Goal: Complete application form

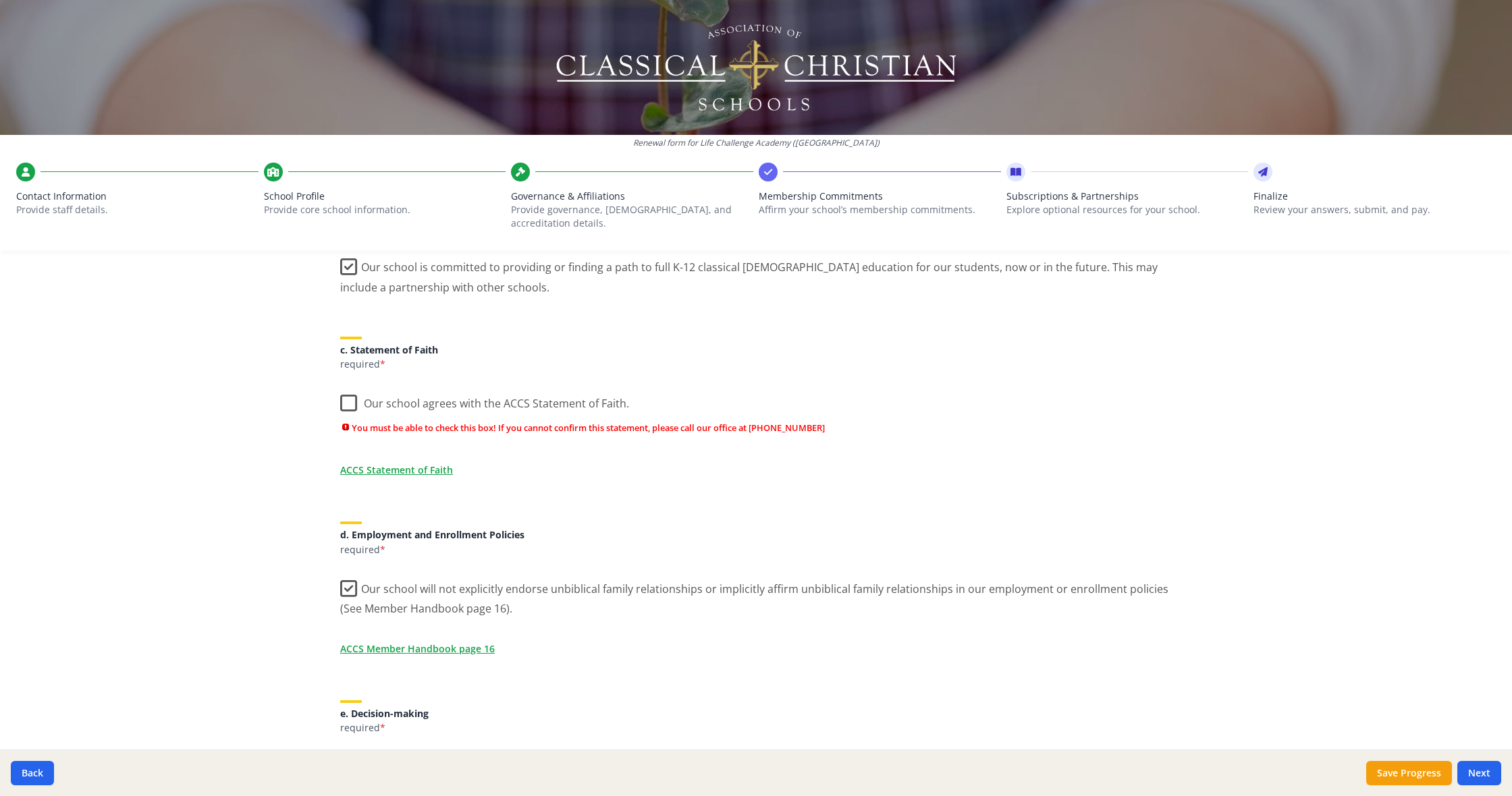
scroll to position [324, 0]
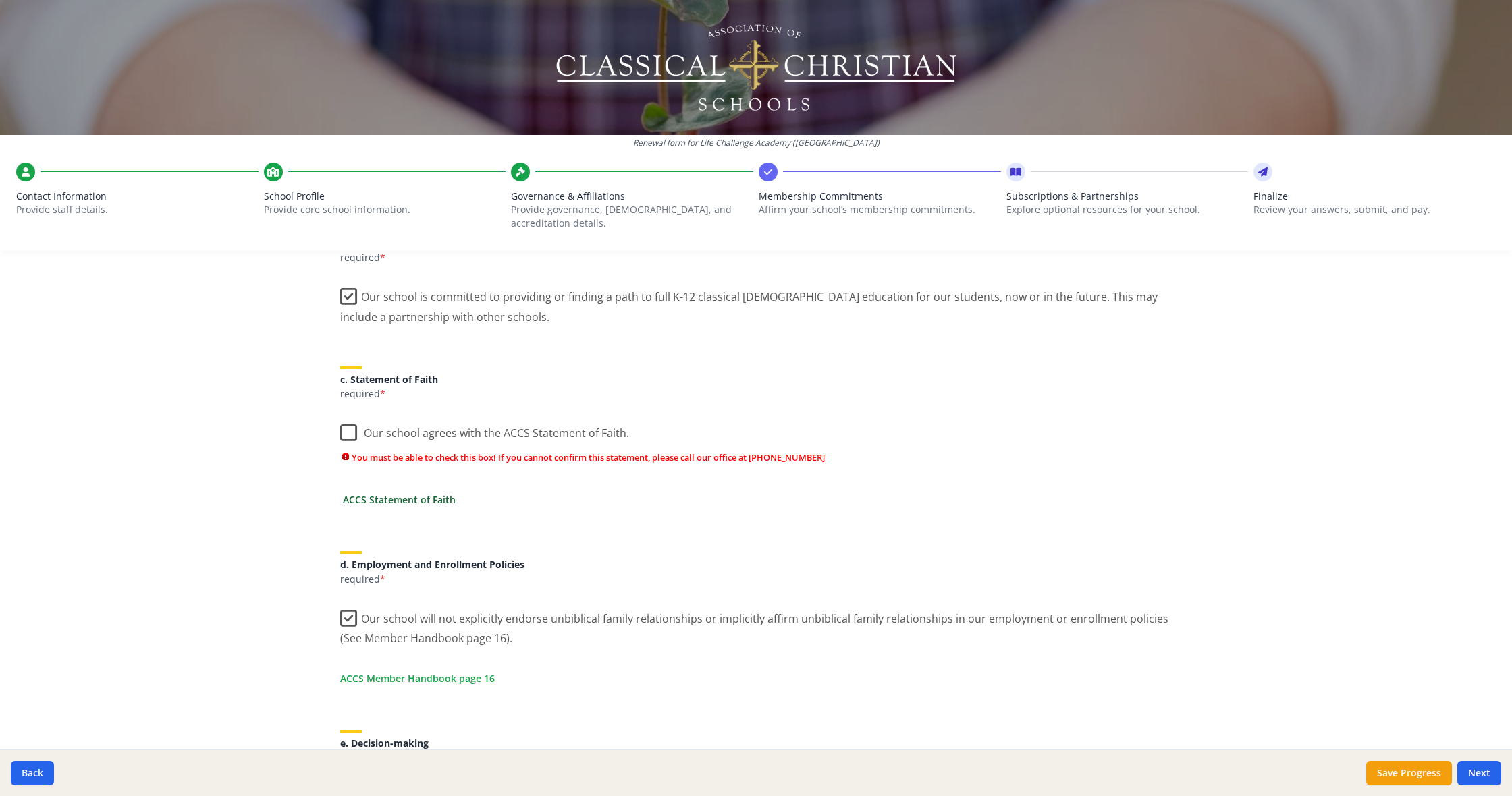
click at [421, 492] on link "ACCS Statement of Faith" at bounding box center [400, 499] width 113 height 14
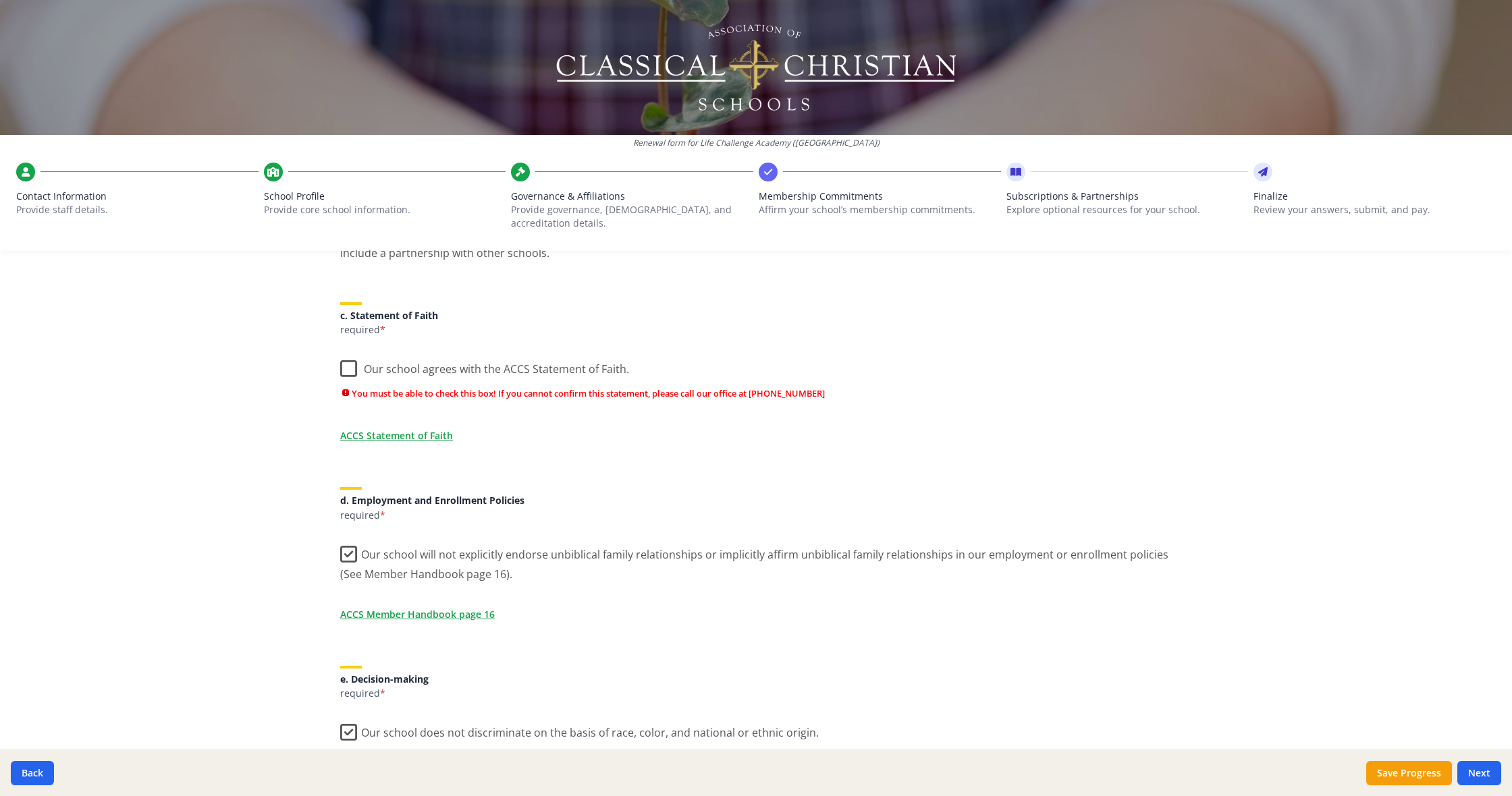
scroll to position [389, 0]
click at [347, 358] on label "Our school agrees with the ACCS Statement of Faith." at bounding box center [485, 365] width 289 height 29
click at [0, 0] on input "Our school agrees with the ACCS Statement of Faith." at bounding box center [0, 0] width 0 height 0
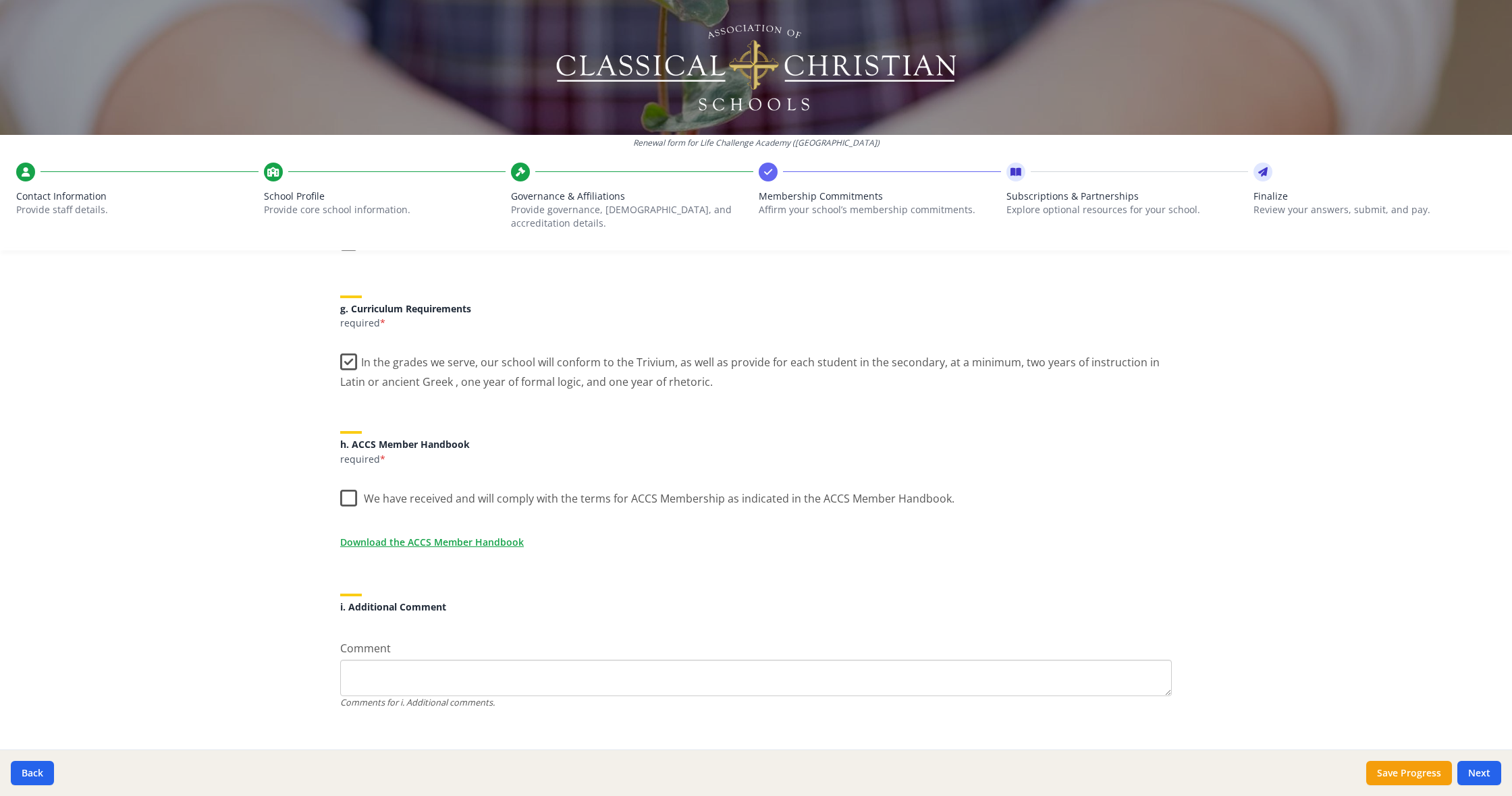
scroll to position [975, 0]
click at [348, 482] on label "We have received and will comply with the terms for ACCS Membership as indicate…" at bounding box center [647, 496] width 614 height 29
click at [0, 0] on input "We have received and will comply with the terms for ACCS Membership as indicate…" at bounding box center [0, 0] width 0 height 0
click at [475, 676] on textarea "Comment" at bounding box center [756, 679] width 831 height 36
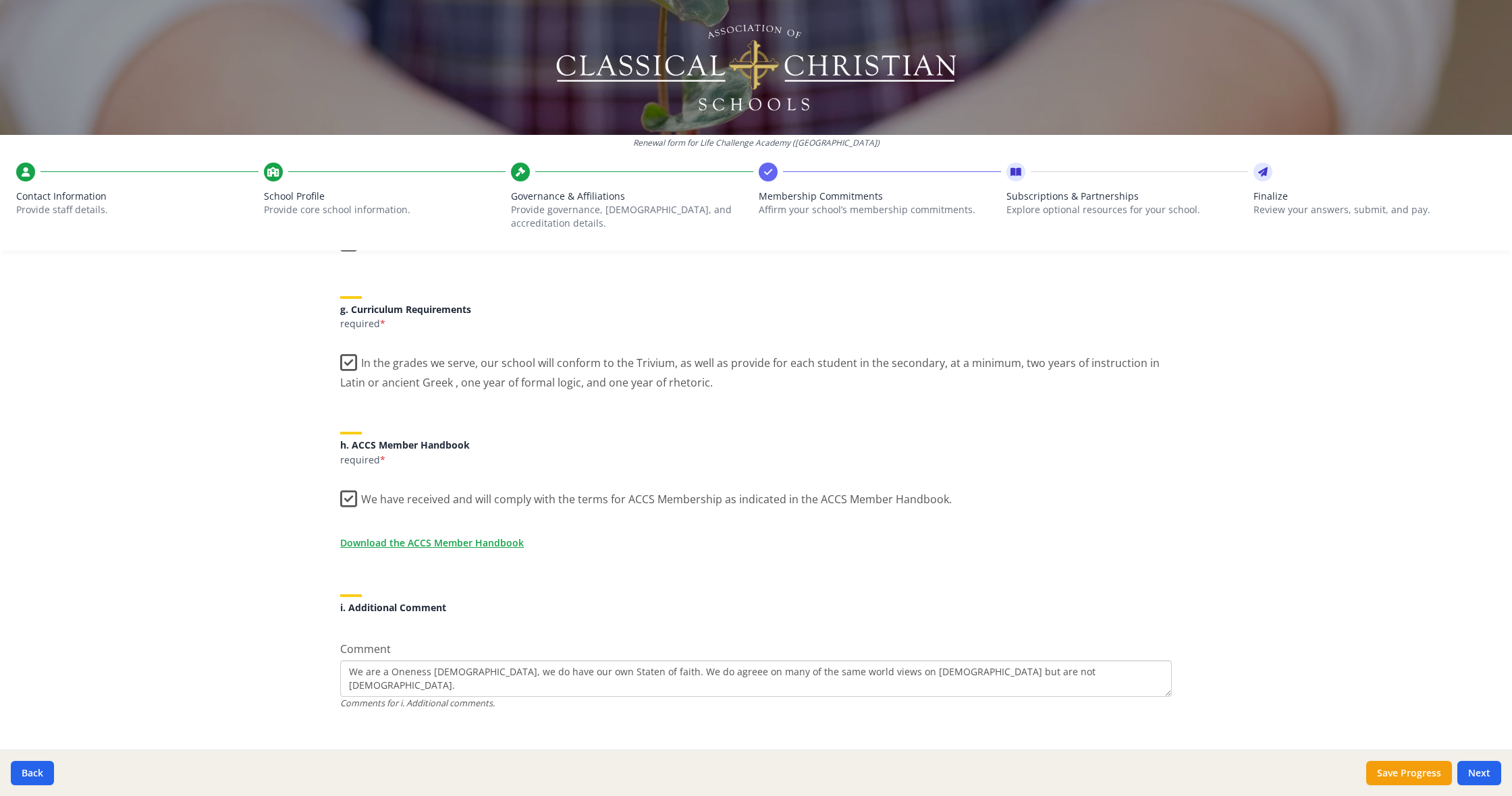
click at [764, 661] on textarea "We are a Oneness [DEMOGRAPHIC_DATA], we do have our own Staten of faith. We do …" at bounding box center [756, 679] width 831 height 36
click at [784, 661] on textarea "We are a Oneness [DEMOGRAPHIC_DATA], we do have our own Staten of faith. We do …" at bounding box center [756, 679] width 831 height 36
click at [1087, 661] on textarea "We are a Oneness [DEMOGRAPHIC_DATA], we do have our own Staten of faith. We do …" at bounding box center [756, 679] width 831 height 36
click at [686, 661] on textarea "We are a Oneness [DEMOGRAPHIC_DATA], we do have our own Staten of faith. We do …" at bounding box center [756, 679] width 831 height 36
click at [733, 661] on textarea "We are a Oneness [DEMOGRAPHIC_DATA], we do have our own Statement of faith. We …" at bounding box center [756, 679] width 831 height 36
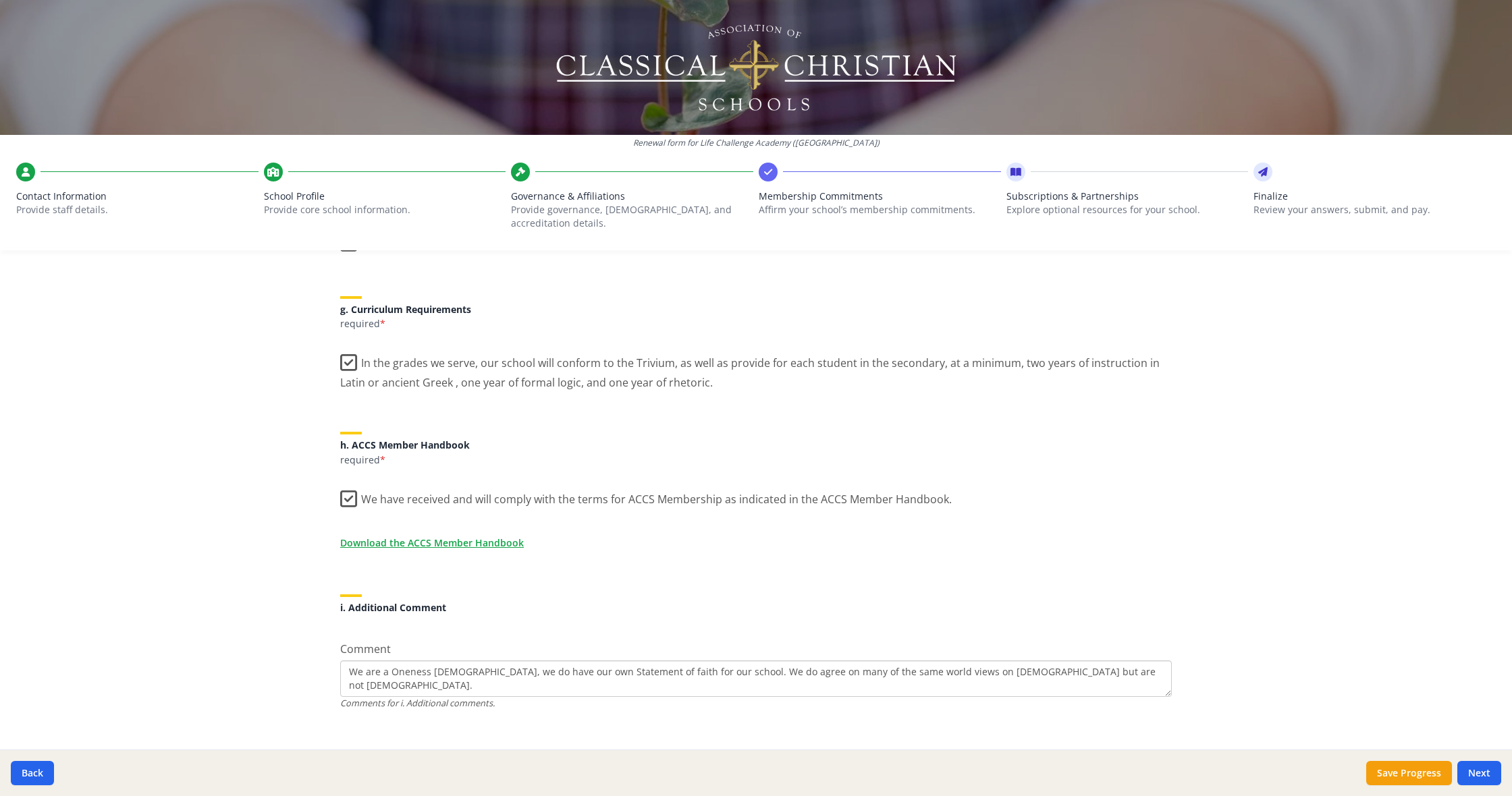
click at [565, 661] on textarea "We are a Oneness [DEMOGRAPHIC_DATA], we do have our own Statement of faith for …" at bounding box center [756, 679] width 831 height 36
click at [824, 661] on textarea "We are a Oneness [DEMOGRAPHIC_DATA] and we do have our own Statement of faith f…" at bounding box center [756, 679] width 831 height 36
click at [750, 661] on textarea "We are a Oneness [DEMOGRAPHIC_DATA] and we do have our own Statement of faith f…" at bounding box center [756, 679] width 831 height 36
drag, startPoint x: 1130, startPoint y: 656, endPoint x: 1141, endPoint y: 656, distance: 11.0
click at [1132, 661] on textarea "We are a Oneness [DEMOGRAPHIC_DATA] and we do have our own Statement of faith f…" at bounding box center [756, 679] width 831 height 36
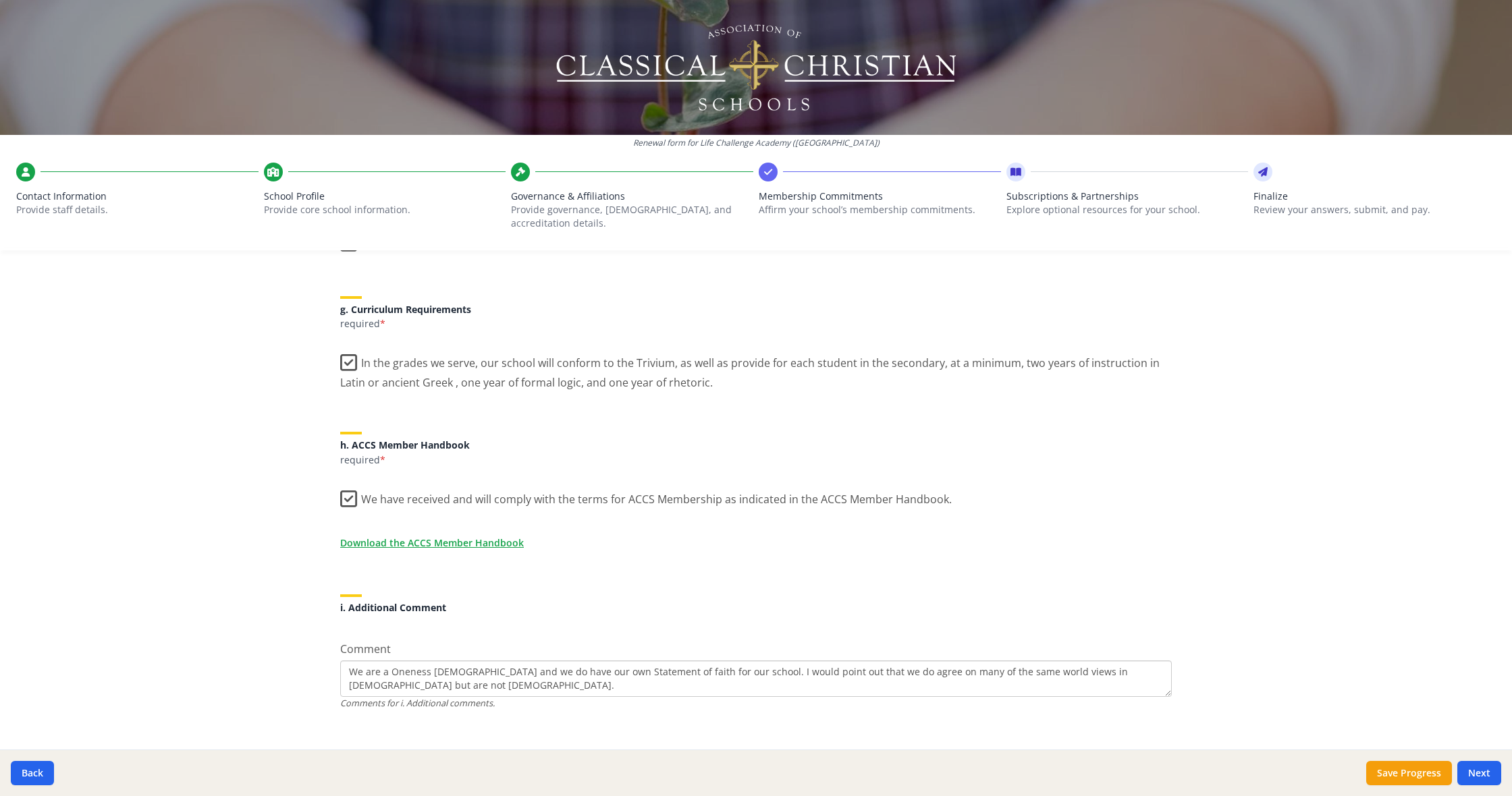
click at [1161, 661] on textarea "We are a Oneness [DEMOGRAPHIC_DATA] and we do have our own Statement of faith f…" at bounding box center [756, 679] width 831 height 36
click at [378, 665] on textarea "We are a Oneness [DEMOGRAPHIC_DATA] and we do have our own Statement of faith f…" at bounding box center [756, 679] width 831 height 36
click at [373, 672] on textarea "We are a Oneness [DEMOGRAPHIC_DATA] and we do have our own Statement of faith f…" at bounding box center [756, 679] width 831 height 36
click at [390, 672] on textarea "We are a Oneness [DEMOGRAPHIC_DATA] and we do have our own Statement of faith f…" at bounding box center [756, 679] width 831 height 36
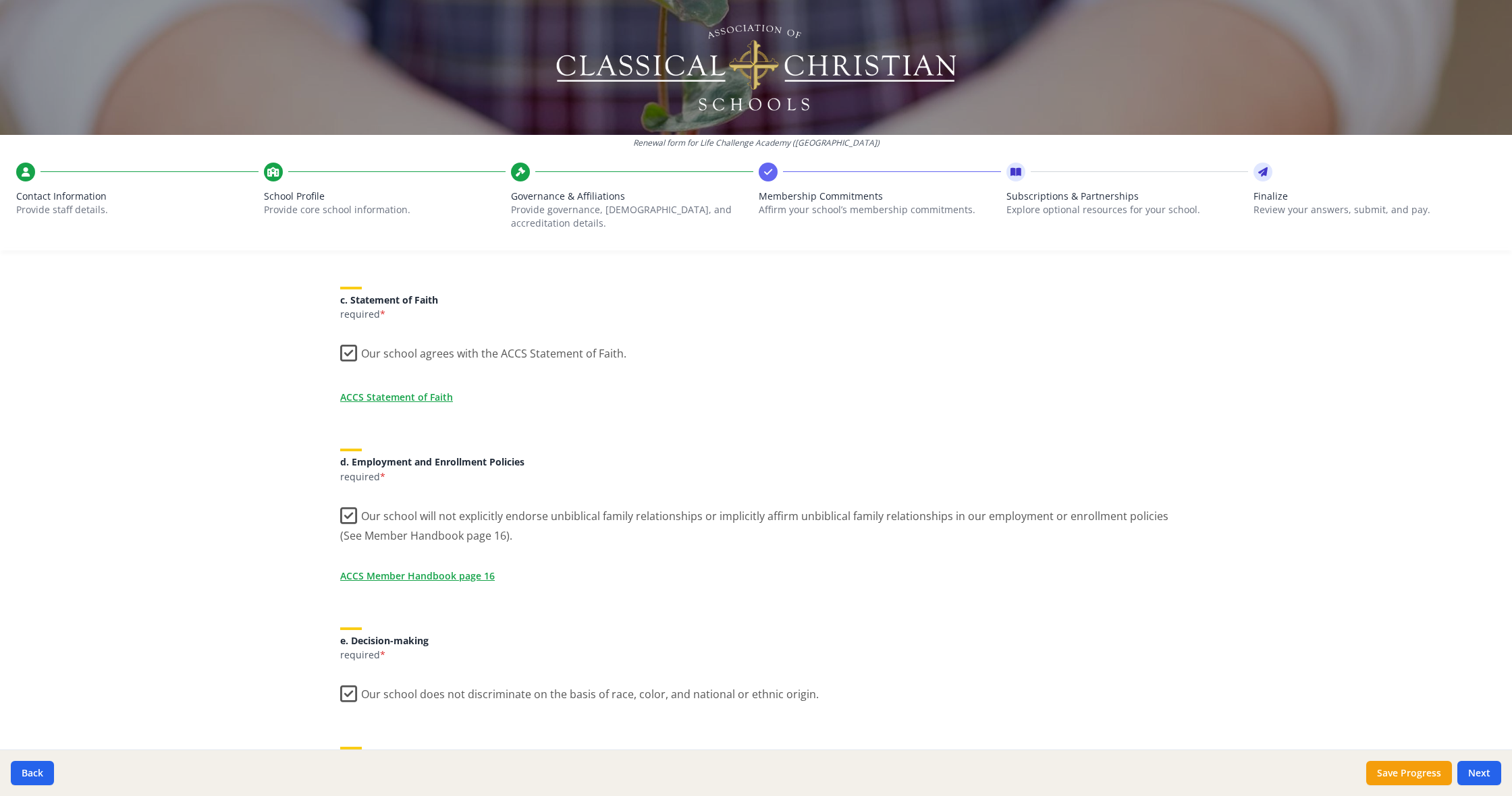
scroll to position [403, 0]
click at [415, 392] on link "ACCS Statement of Faith" at bounding box center [400, 399] width 113 height 14
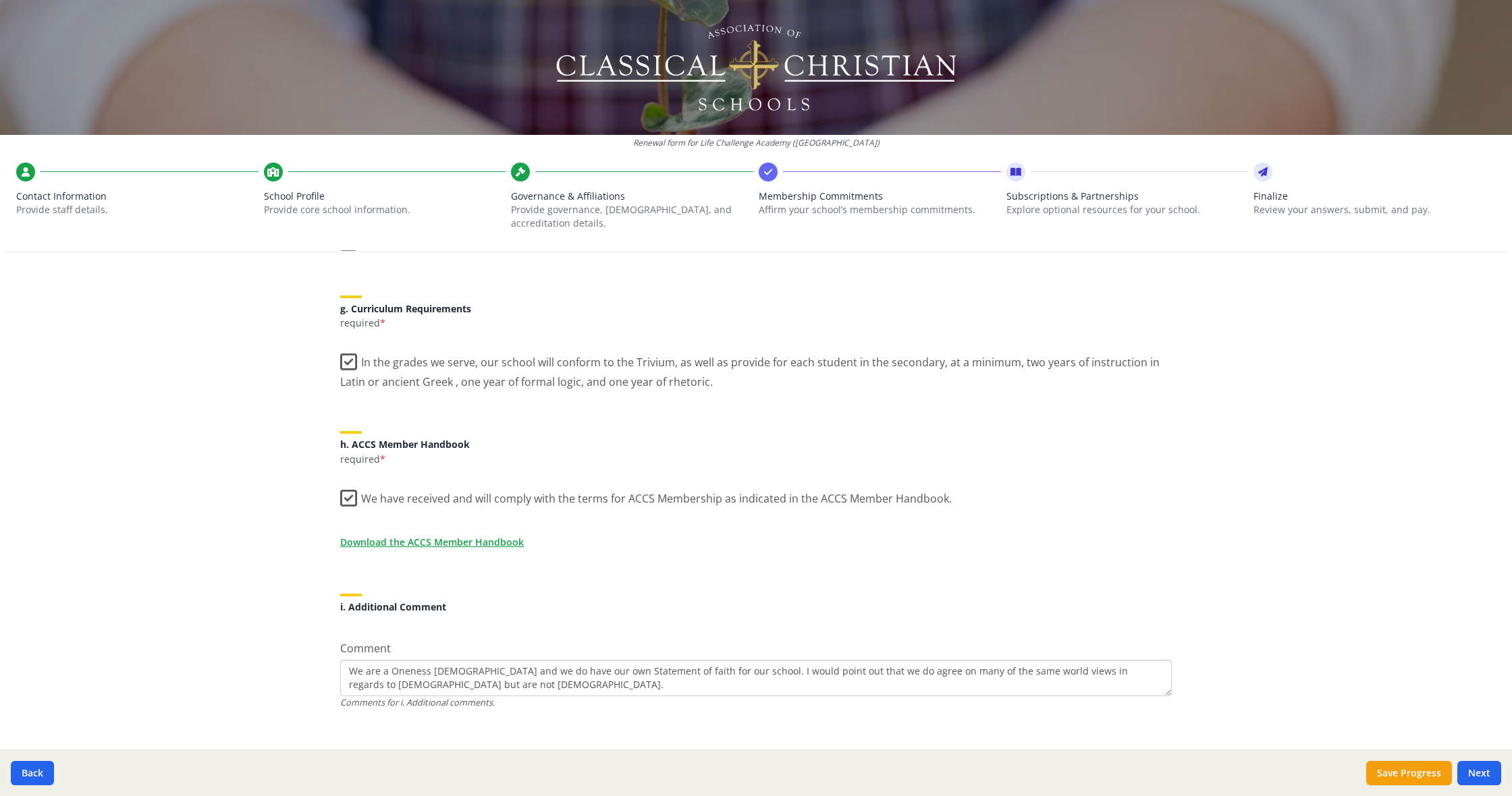
scroll to position [975, 0]
drag, startPoint x: 821, startPoint y: 660, endPoint x: 855, endPoint y: 656, distance: 34.2
click at [824, 661] on textarea "We are a Oneness [DEMOGRAPHIC_DATA] and we do have our own Statement of faith f…" at bounding box center [756, 679] width 831 height 36
click at [847, 670] on textarea "We are a Oneness [DEMOGRAPHIC_DATA] and we do have our own Statement of faith f…" at bounding box center [756, 679] width 831 height 36
drag, startPoint x: 442, startPoint y: 673, endPoint x: 485, endPoint y: 672, distance: 43.0
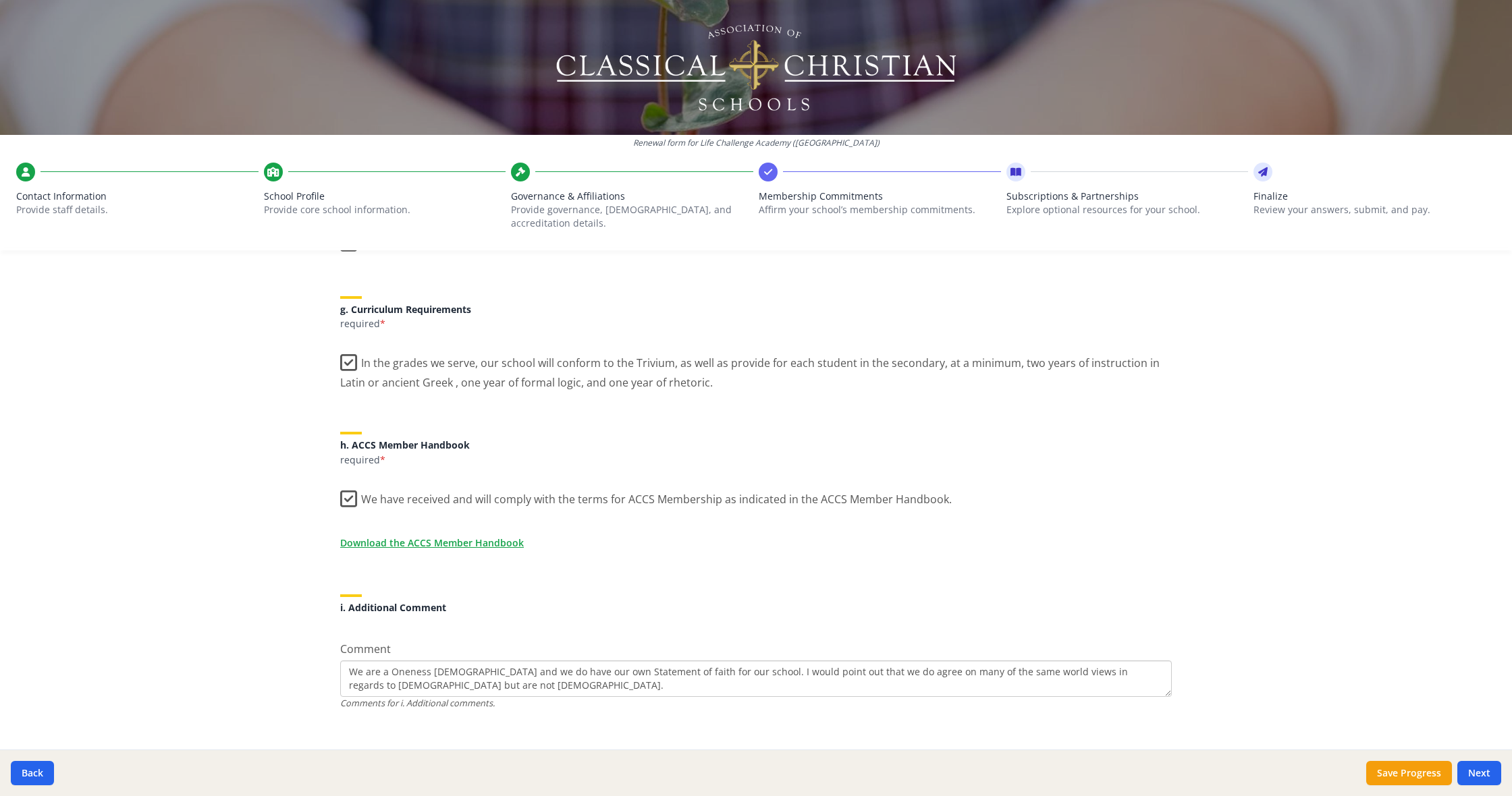
click at [443, 673] on textarea "We are a Oneness [DEMOGRAPHIC_DATA] and we do have our own Statement of faith f…" at bounding box center [756, 679] width 831 height 36
click at [377, 668] on textarea "We are a Oneness [DEMOGRAPHIC_DATA] and we do have our own Statement of faith f…" at bounding box center [756, 679] width 831 height 36
drag, startPoint x: 391, startPoint y: 671, endPoint x: 377, endPoint y: 671, distance: 14.0
click at [390, 671] on textarea "We are a Oneness [DEMOGRAPHIC_DATA] and we do have our own Statement of faith f…" at bounding box center [756, 679] width 831 height 36
click at [372, 671] on textarea "We are a Oneness [DEMOGRAPHIC_DATA] and we do have our own Statement of faith f…" at bounding box center [756, 679] width 831 height 36
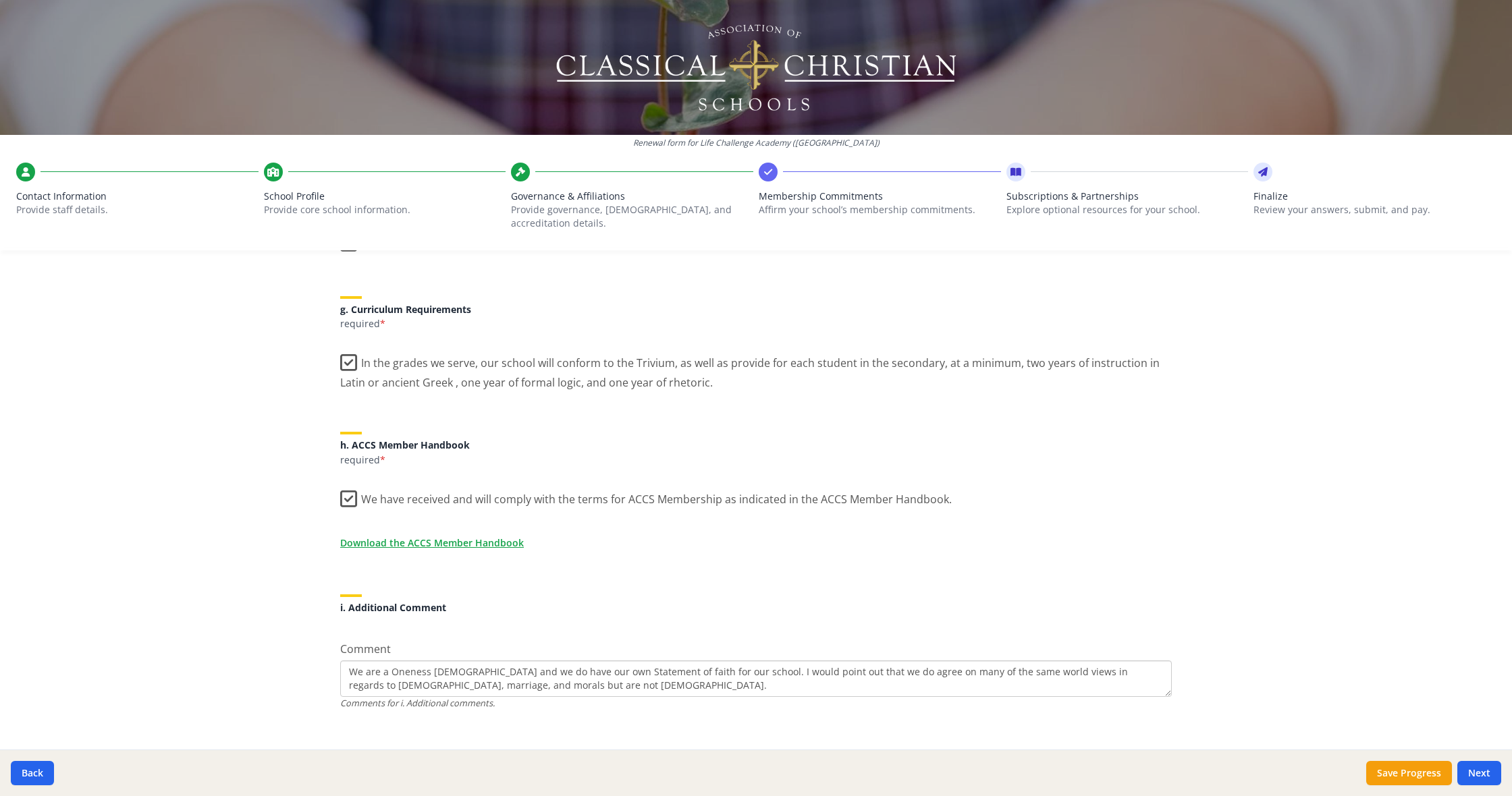
click at [1136, 661] on textarea "We are a Oneness [DEMOGRAPHIC_DATA] and we do have our own Statement of faith f…" at bounding box center [756, 679] width 831 height 36
click at [1134, 661] on textarea "We are a Oneness [DEMOGRAPHIC_DATA] and we do have our own Statement of faith f…" at bounding box center [756, 679] width 831 height 36
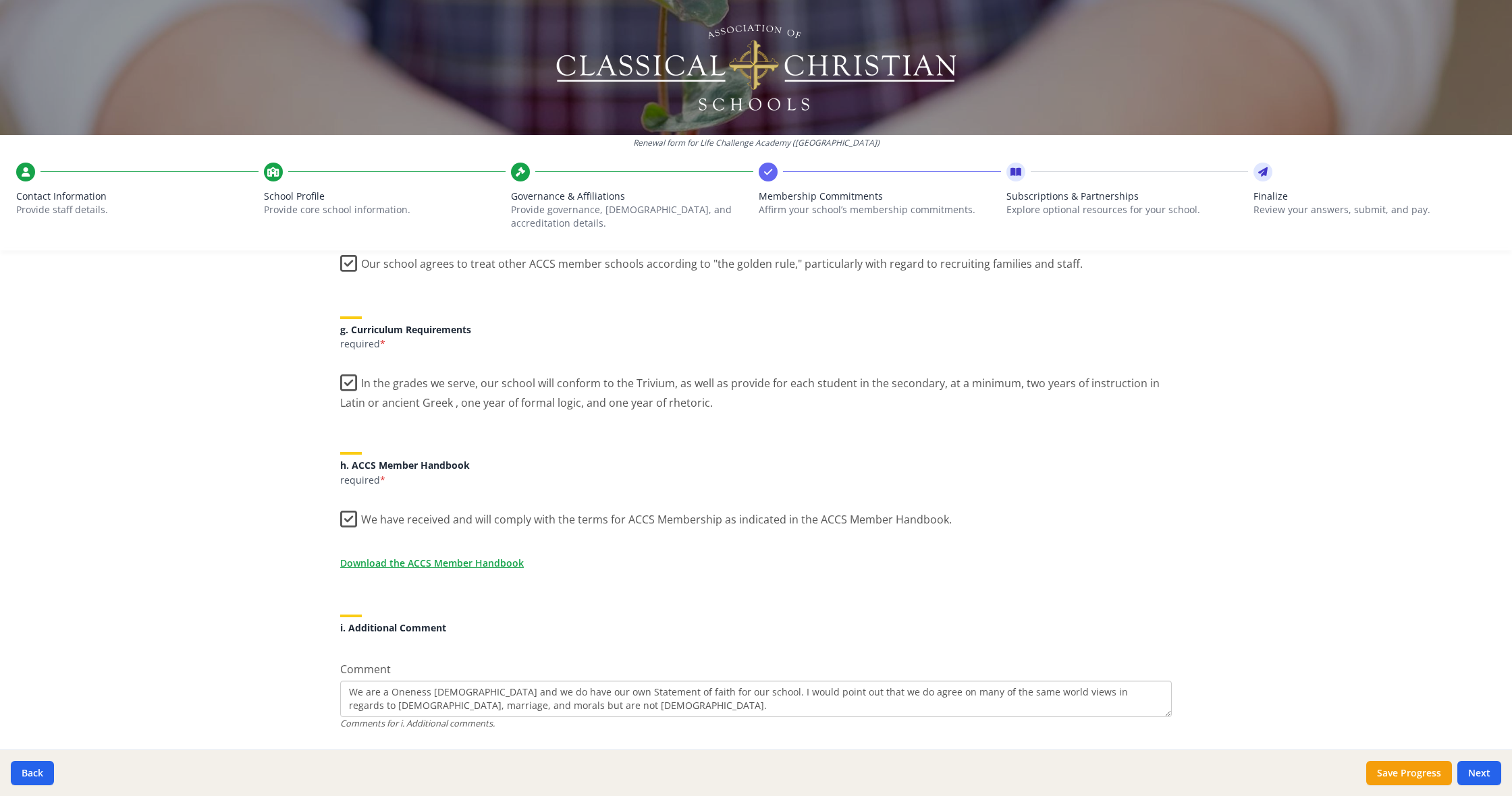
scroll to position [947, 0]
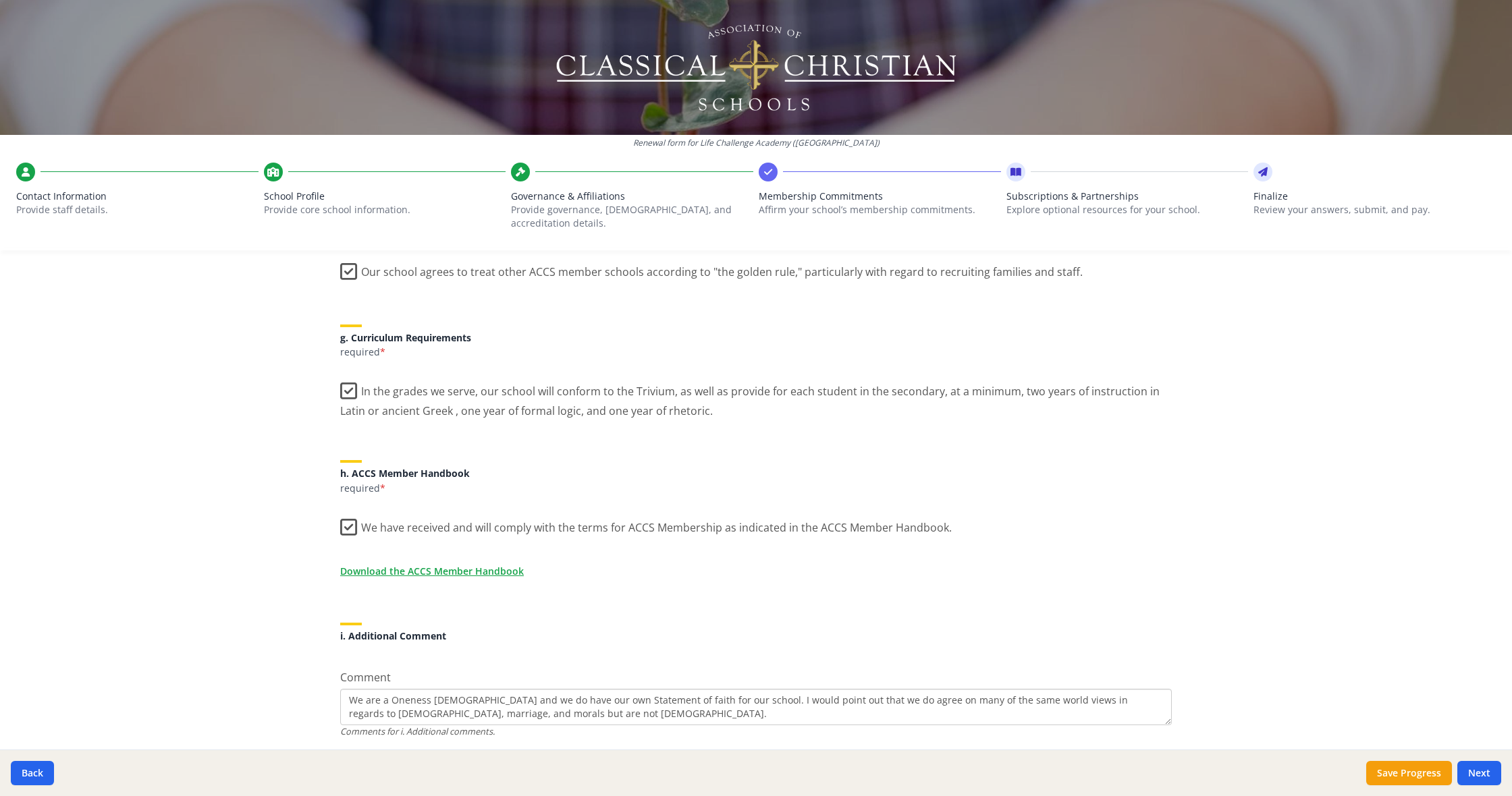
click at [533, 693] on textarea "We are a Oneness [DEMOGRAPHIC_DATA] and we do have our own Statement of faith f…" at bounding box center [756, 707] width 831 height 36
drag, startPoint x: 598, startPoint y: 699, endPoint x: 606, endPoint y: 698, distance: 8.1
click at [602, 699] on textarea "We are a Oneness [DEMOGRAPHIC_DATA] and we do have our own Statement of faith f…" at bounding box center [756, 707] width 831 height 36
click at [649, 707] on textarea "We are a Oneness [DEMOGRAPHIC_DATA] and we do have our own Statement of faith f…" at bounding box center [756, 707] width 831 height 36
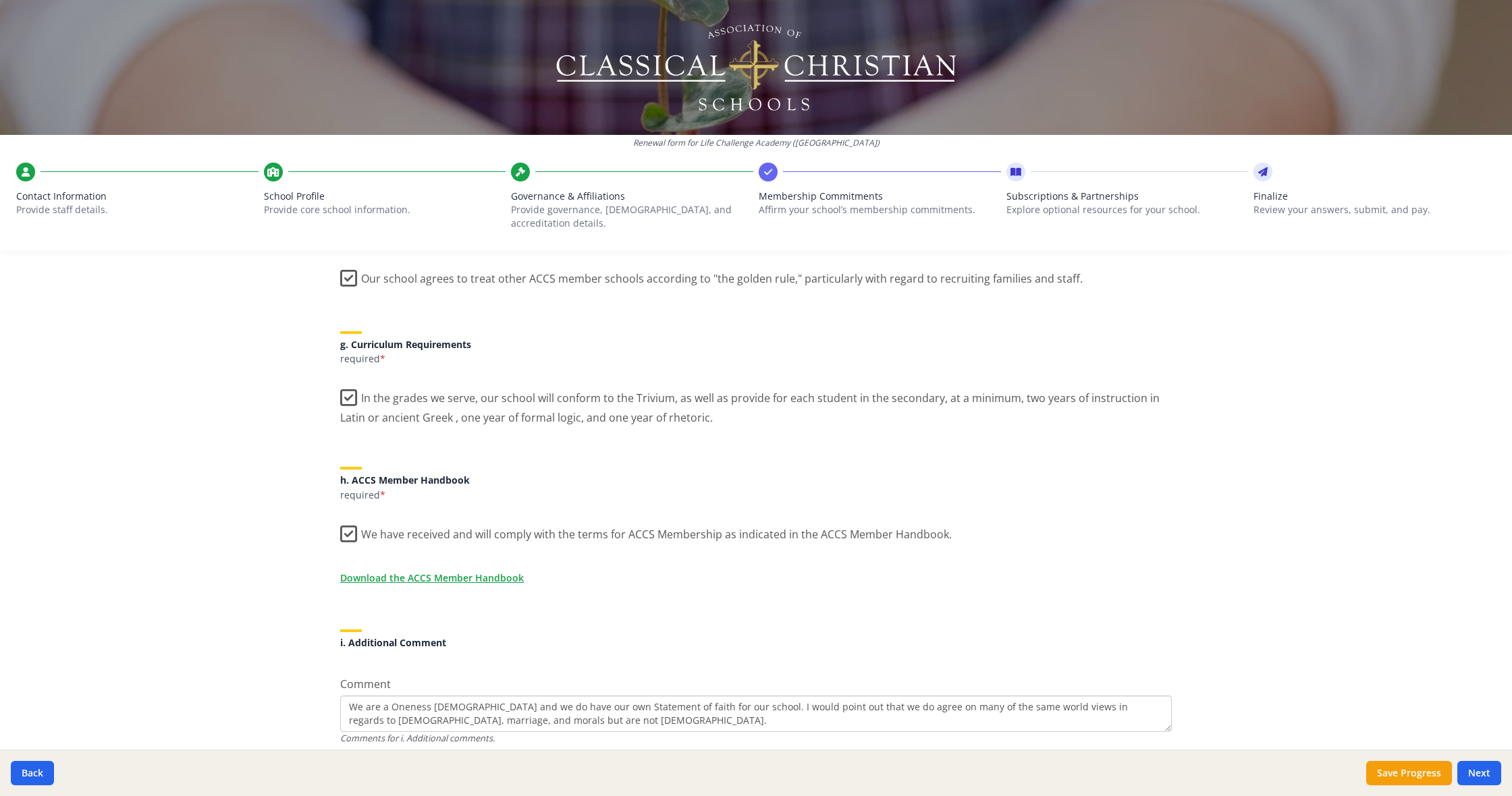
scroll to position [940, 0]
drag, startPoint x: 822, startPoint y: 690, endPoint x: 857, endPoint y: 690, distance: 35.0
click at [823, 695] on textarea "We are a Oneness [DEMOGRAPHIC_DATA] and we do have our own Statement of faith f…" at bounding box center [756, 713] width 831 height 36
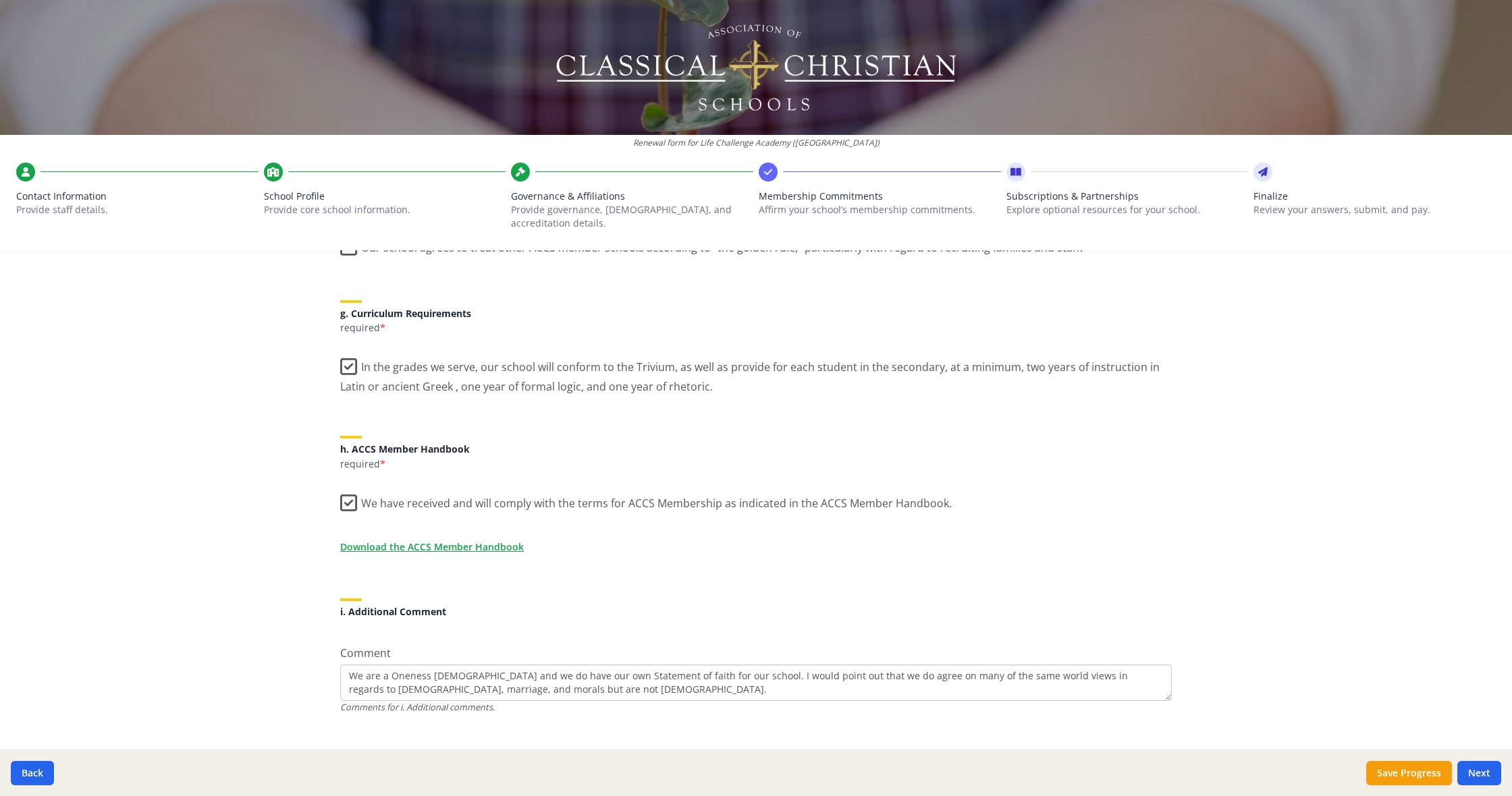
click at [494, 675] on textarea "We are a Oneness [DEMOGRAPHIC_DATA] and we do have our own Statement of faith f…" at bounding box center [756, 682] width 831 height 36
click at [495, 677] on textarea "We are a Oneness [DEMOGRAPHIC_DATA] and we do have our own Statement of faith f…" at bounding box center [756, 682] width 831 height 36
click at [570, 676] on textarea "We are a Oneness [DEMOGRAPHIC_DATA] and we do have our own Statement of faith f…" at bounding box center [756, 682] width 831 height 36
click at [609, 676] on textarea "We are a Oneness [DEMOGRAPHIC_DATA] and we do have our own Statement of faith f…" at bounding box center [756, 682] width 831 height 36
click at [751, 677] on textarea "We are a Oneness [DEMOGRAPHIC_DATA] and we do have our own Statement of faith f…" at bounding box center [756, 682] width 831 height 36
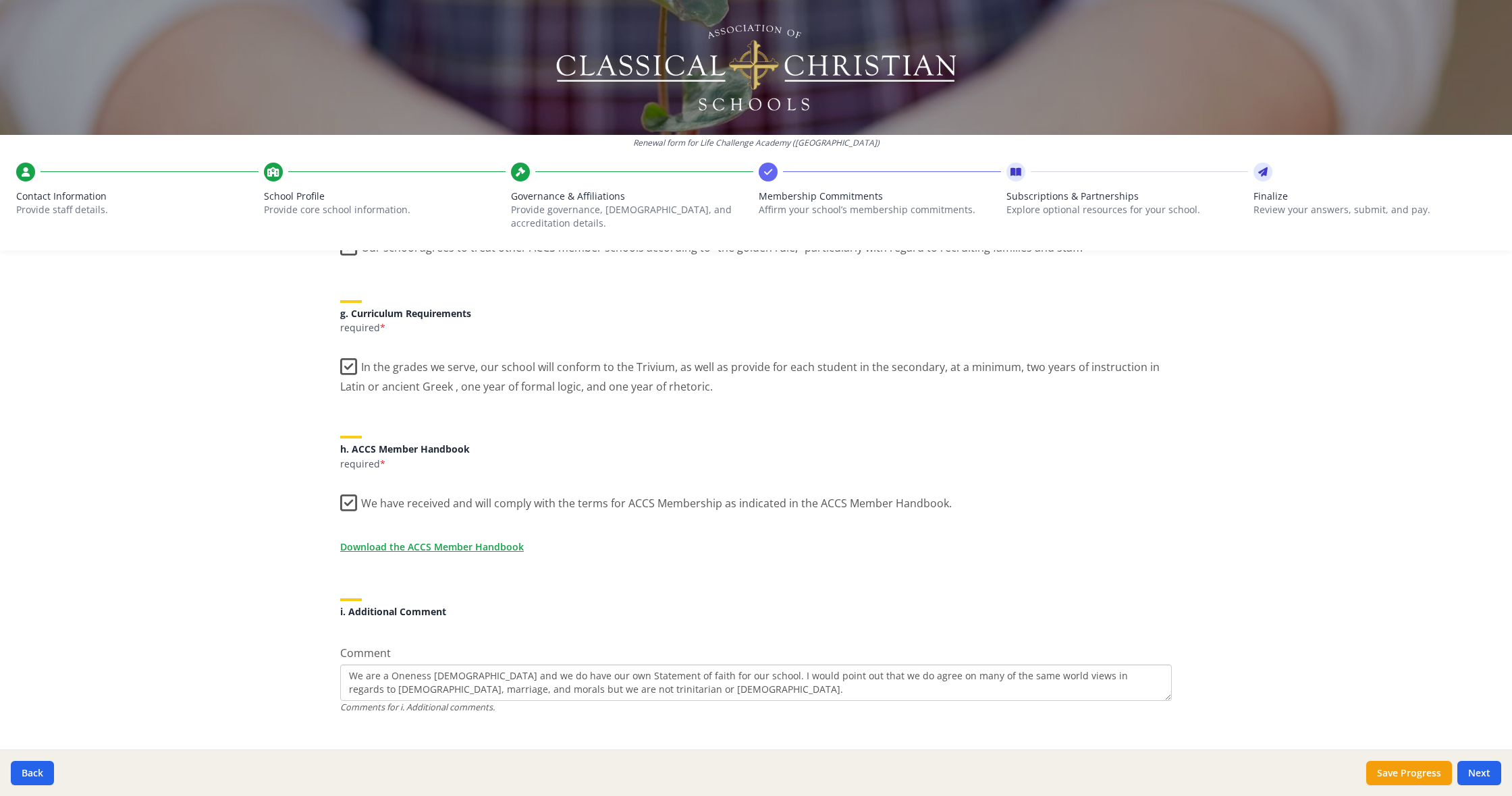
click at [384, 675] on textarea "We are a Oneness [DEMOGRAPHIC_DATA] and we do have our own Statement of faith f…" at bounding box center [756, 682] width 831 height 36
type textarea "We are a Oneness [DEMOGRAPHIC_DATA] and we do have our own Statement of faith f…"
click at [1478, 783] on button "Next" at bounding box center [1479, 773] width 44 height 24
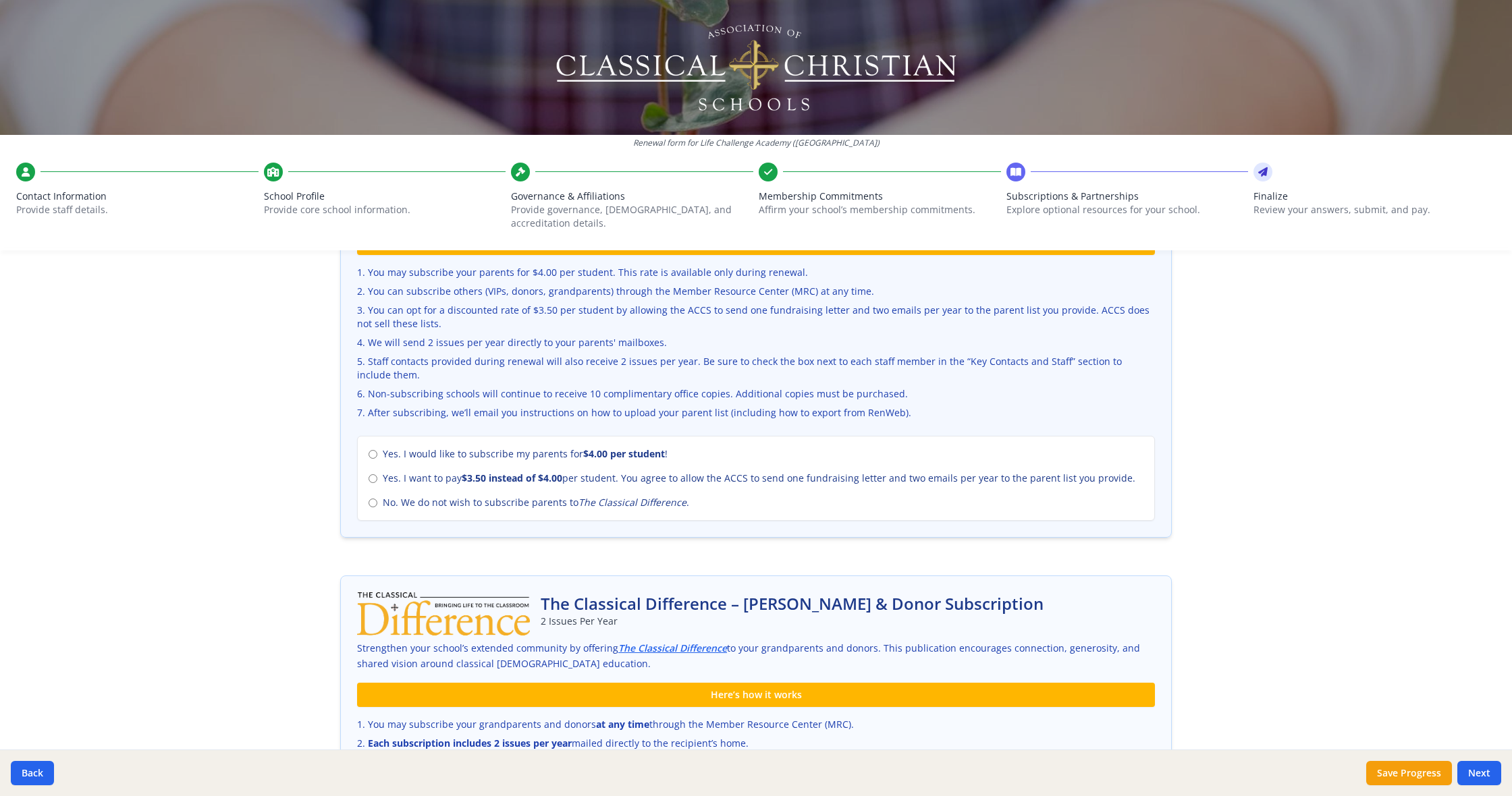
scroll to position [452, 0]
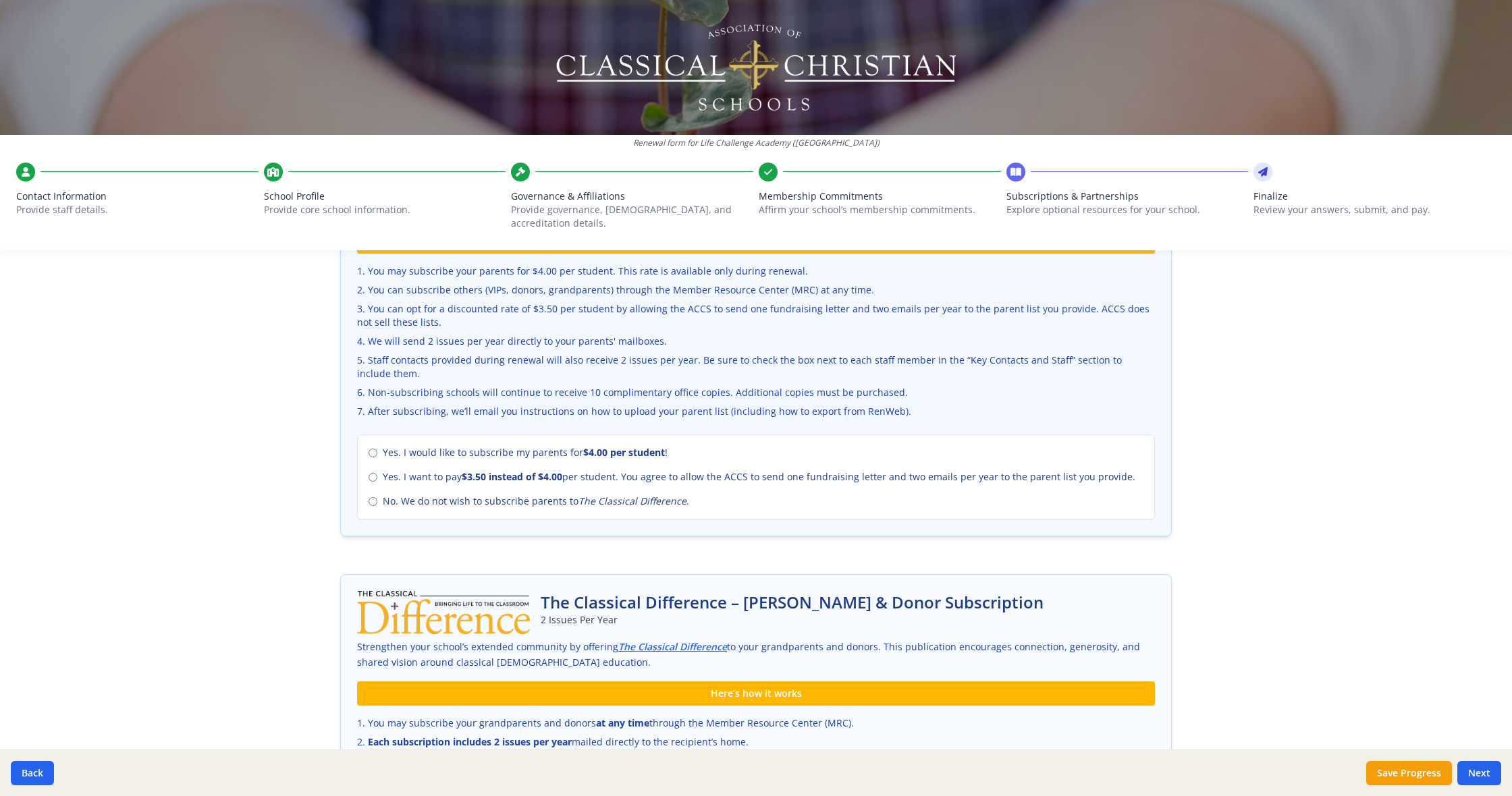
click at [381, 494] on label "No. We do not wish to subscribe parents to The Classical Difference ." at bounding box center [756, 501] width 775 height 14
click at [377, 497] on input "No. We do not wish to subscribe parents to The Classical Difference ." at bounding box center [373, 502] width 9 height 9
radio input "true"
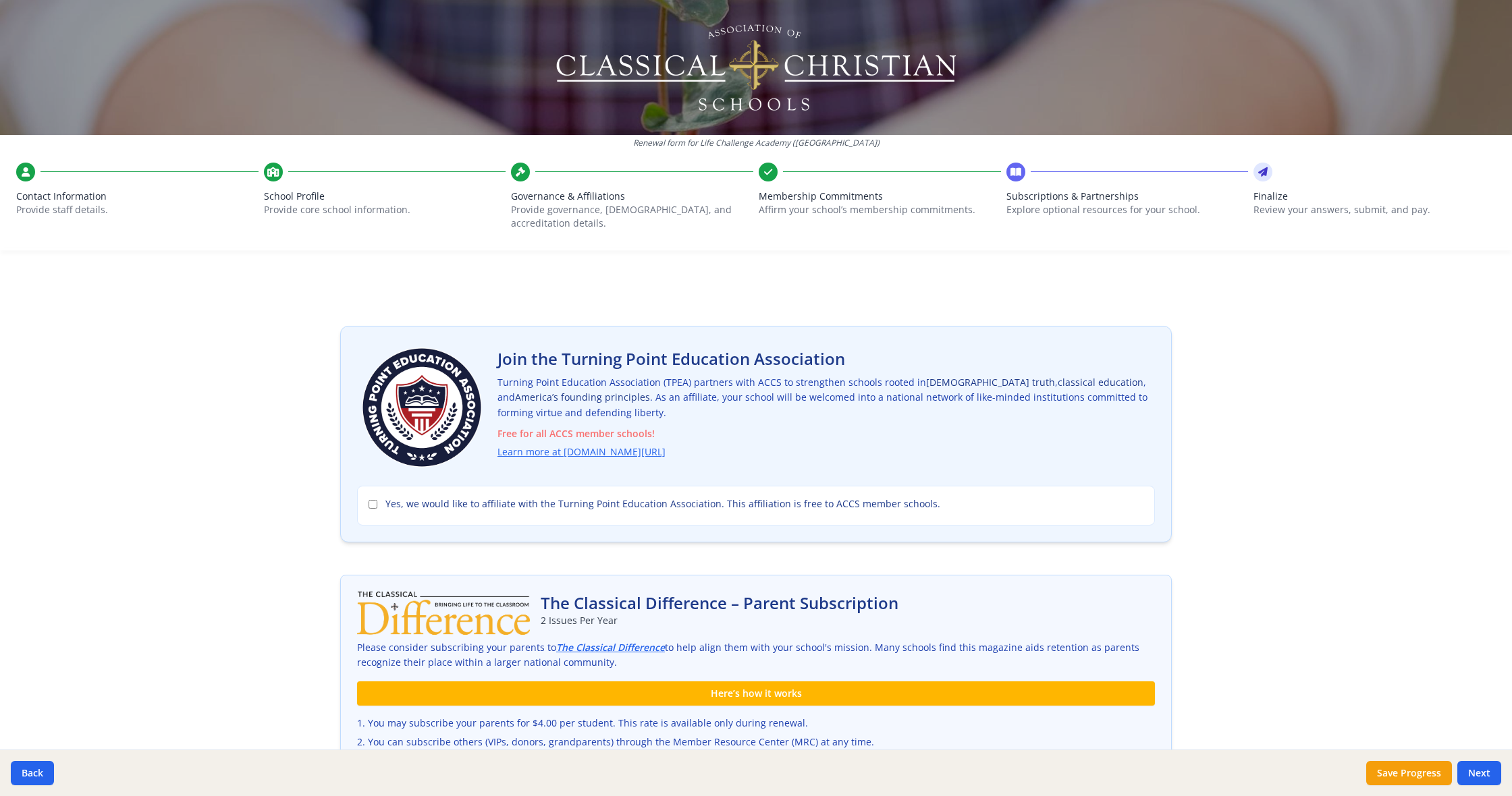
scroll to position [0, 0]
click at [661, 445] on div "Join the Turning Point Education Association Turning Point Education Associatio…" at bounding box center [826, 407] width 658 height 119
click at [662, 444] on link "Learn more at [DOMAIN_NAME][URL]" at bounding box center [584, 452] width 168 height 16
click at [40, 769] on button "Back" at bounding box center [32, 773] width 43 height 24
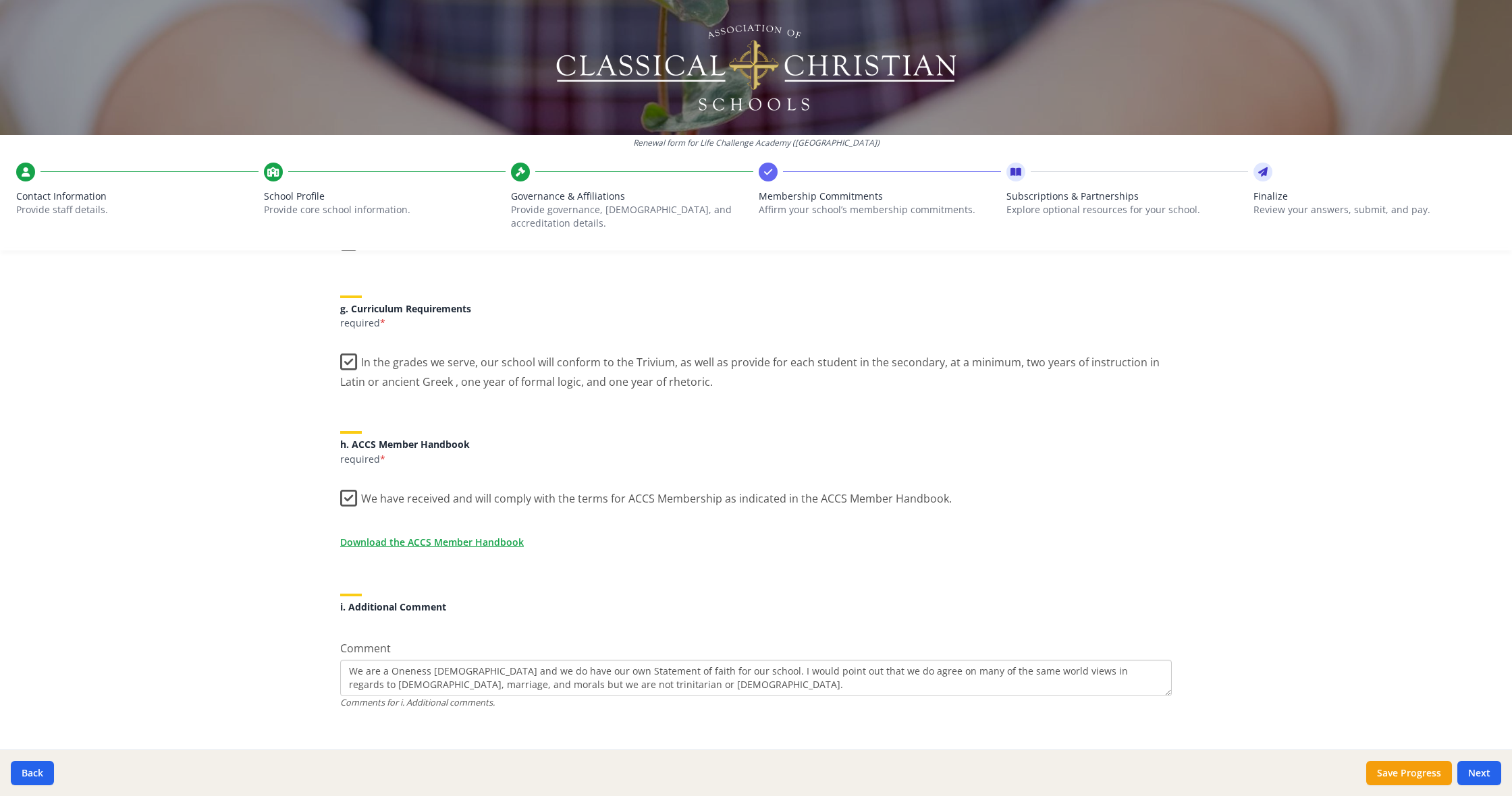
scroll to position [975, 0]
drag, startPoint x: 453, startPoint y: 670, endPoint x: 464, endPoint y: 670, distance: 11.0
click at [454, 670] on textarea "We are a Oneness [DEMOGRAPHIC_DATA] and we do have our own Statement of faith f…" at bounding box center [756, 679] width 831 height 36
type textarea "We are a Oneness [DEMOGRAPHIC_DATA] and we do have our own Statement of faith f…"
click at [1381, 766] on button "Save Progress" at bounding box center [1409, 773] width 86 height 24
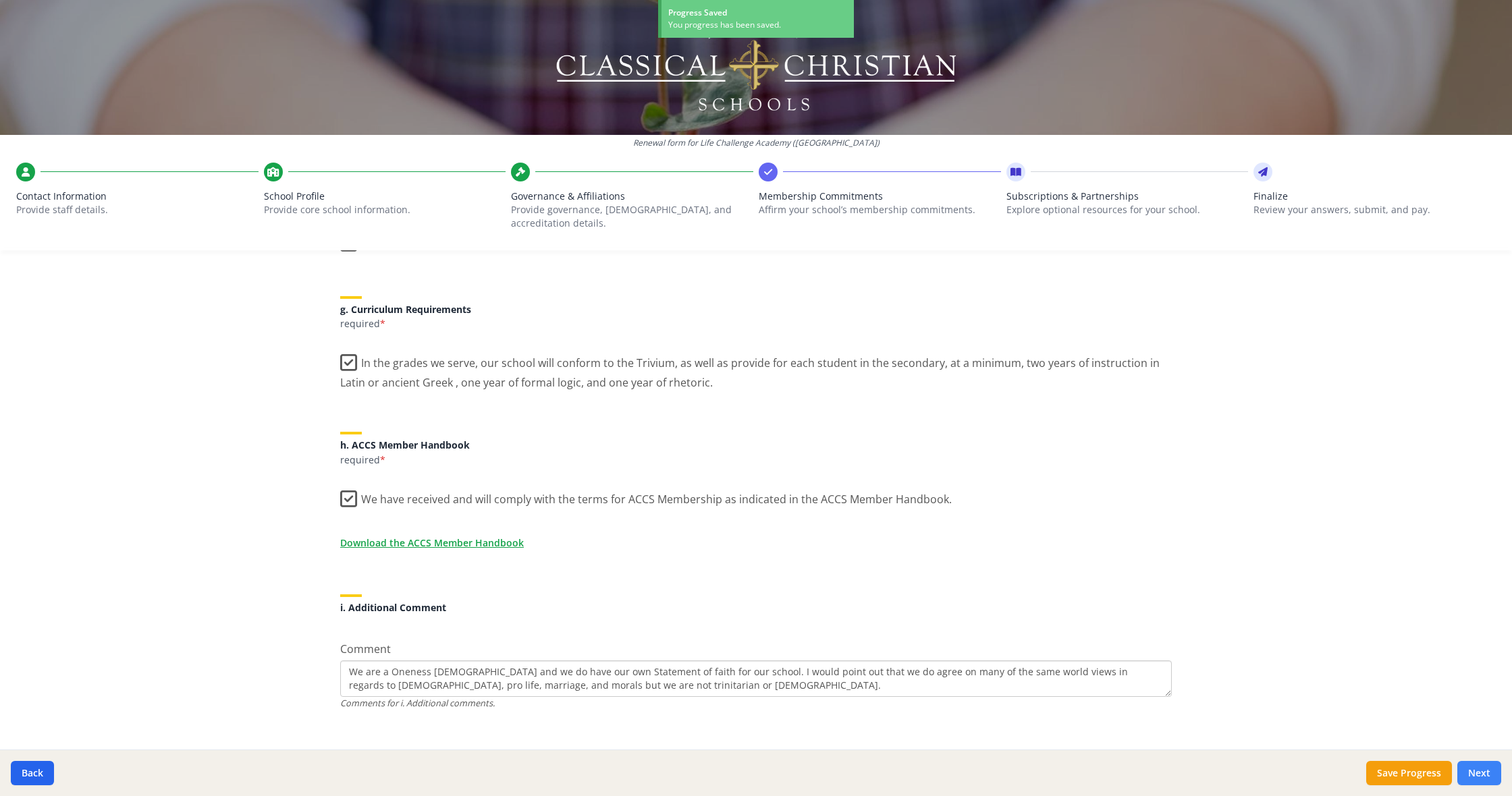
click at [1483, 780] on button "Next" at bounding box center [1479, 773] width 44 height 24
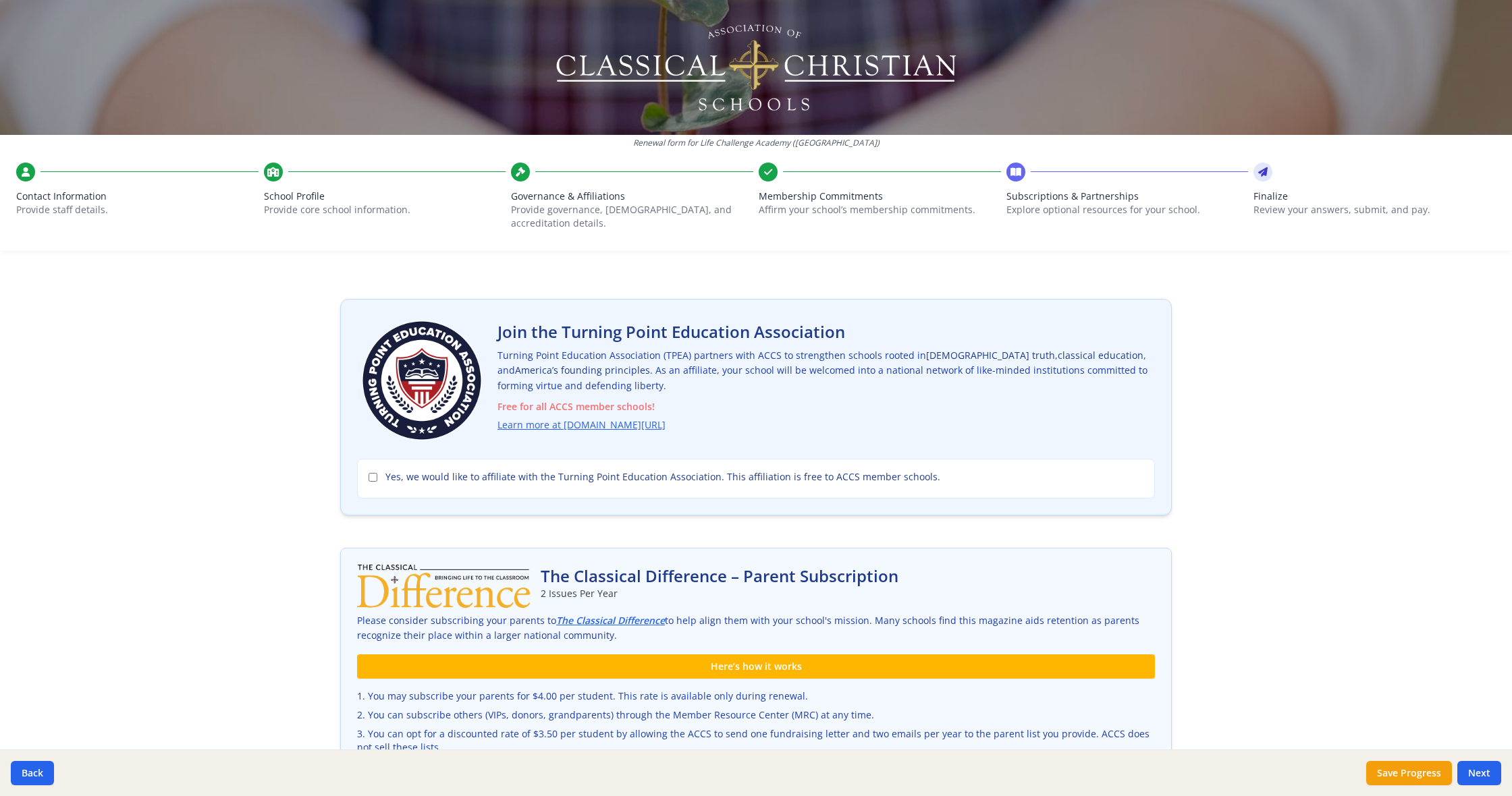
scroll to position [26, 0]
